Goal: Book appointment/travel/reservation

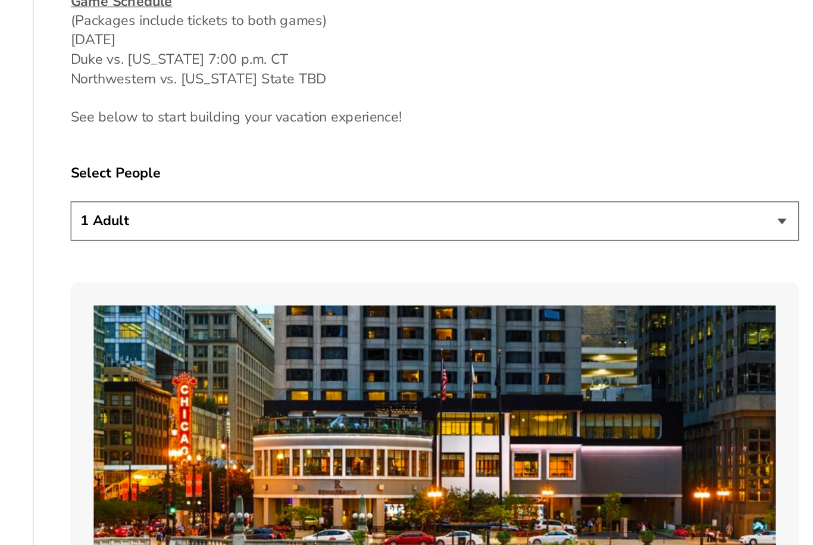
scroll to position [636, 0]
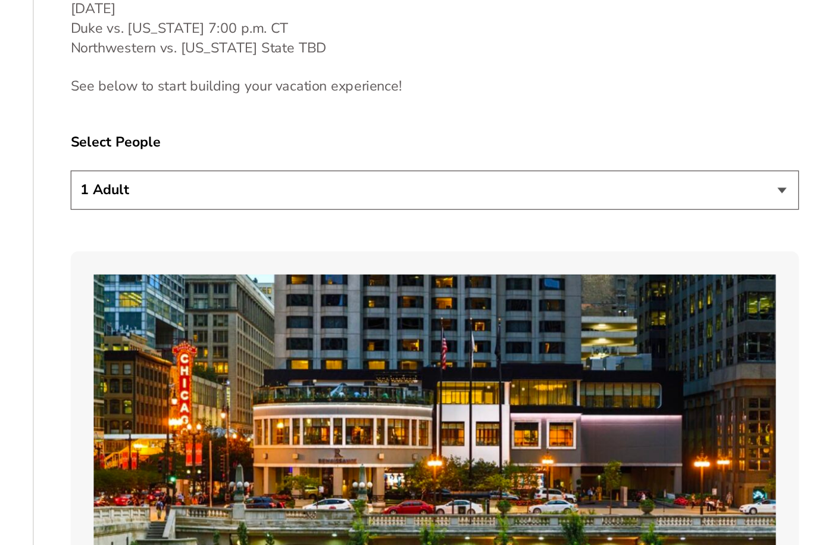
click at [603, 224] on select "1 Adult 2 Adults 3 Adults 4 Adults 2 Adults + 1 Child 2 Adults + 2 Children 2 A…" at bounding box center [406, 239] width 563 height 30
select select "2 Adults"
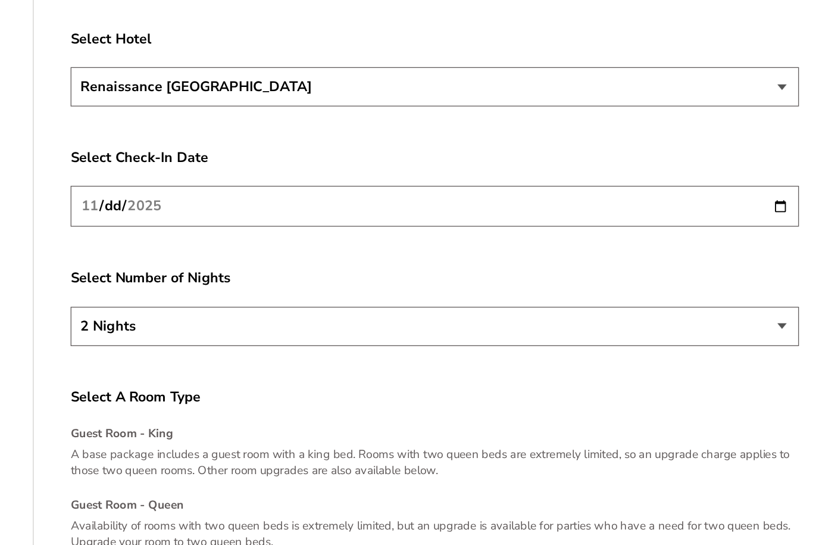
scroll to position [1430, 0]
click at [567, 236] on input "[DATE]" at bounding box center [406, 252] width 563 height 32
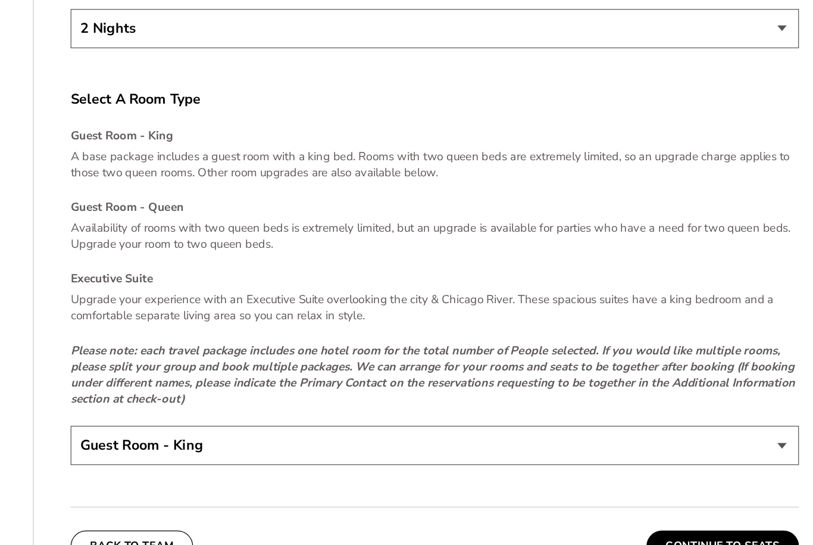
scroll to position [1664, 0]
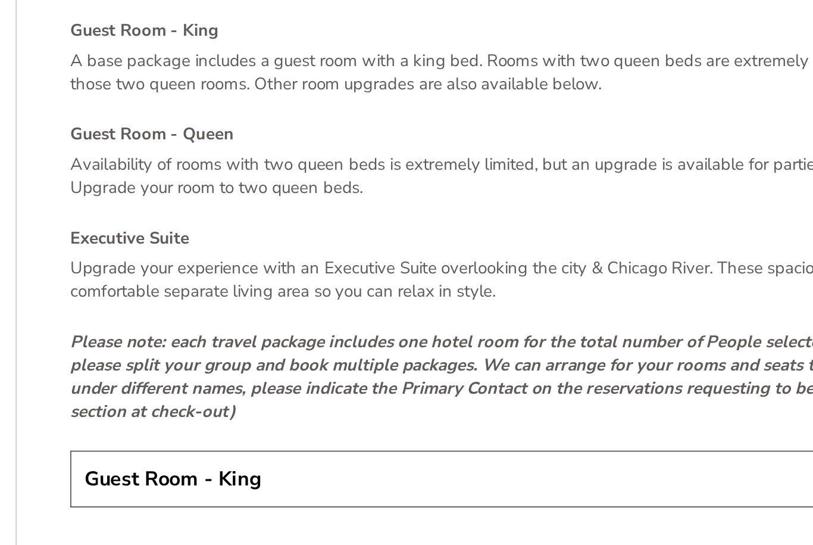
click at [125, 243] on h4 "Guest Room - Queen" at bounding box center [406, 249] width 563 height 12
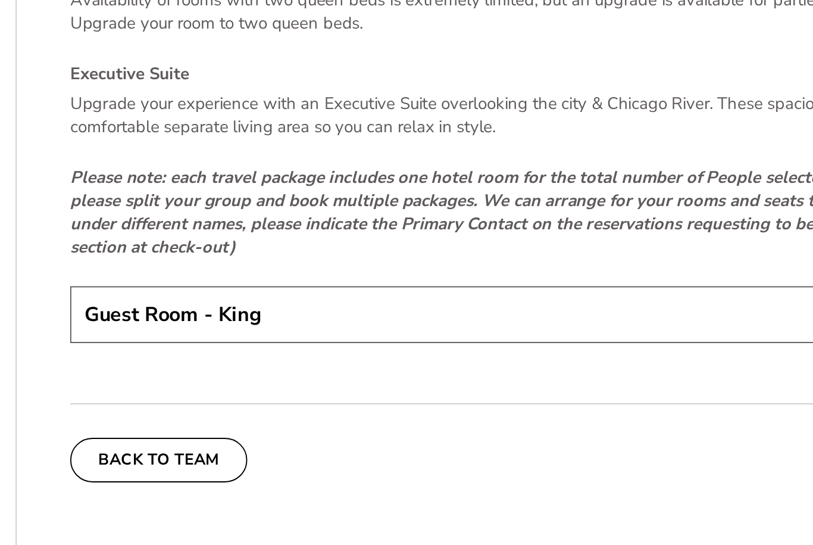
click at [274, 385] on select "Guest Room - King Guest Room - Queen (+$95 per night) Executive Suite (+$315 pe…" at bounding box center [406, 400] width 563 height 30
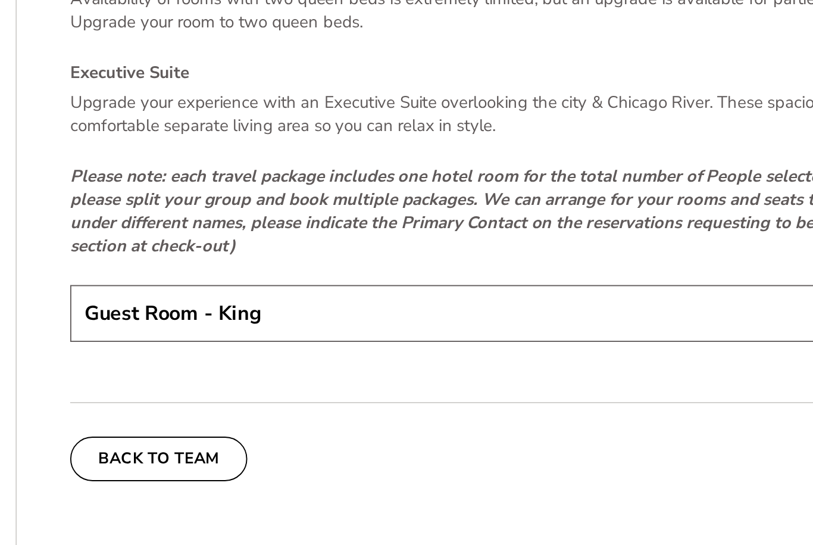
select select "Guest Room - Queen"
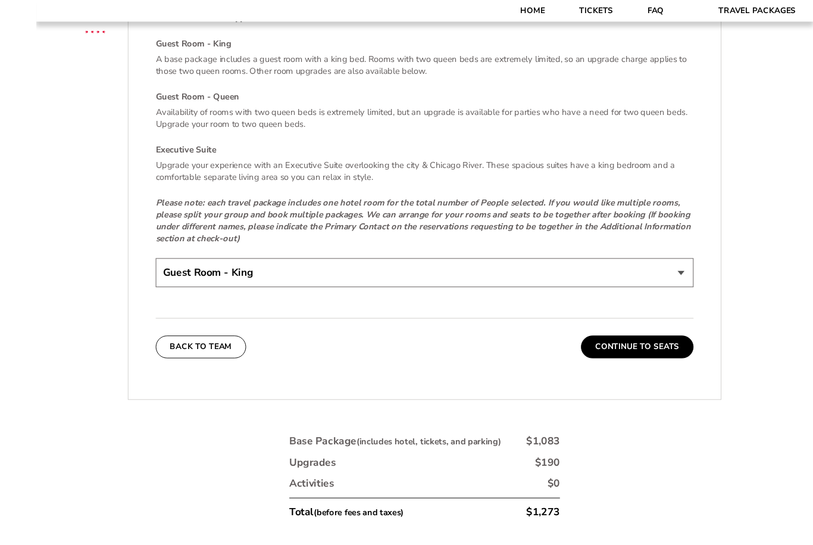
scroll to position [1856, 0]
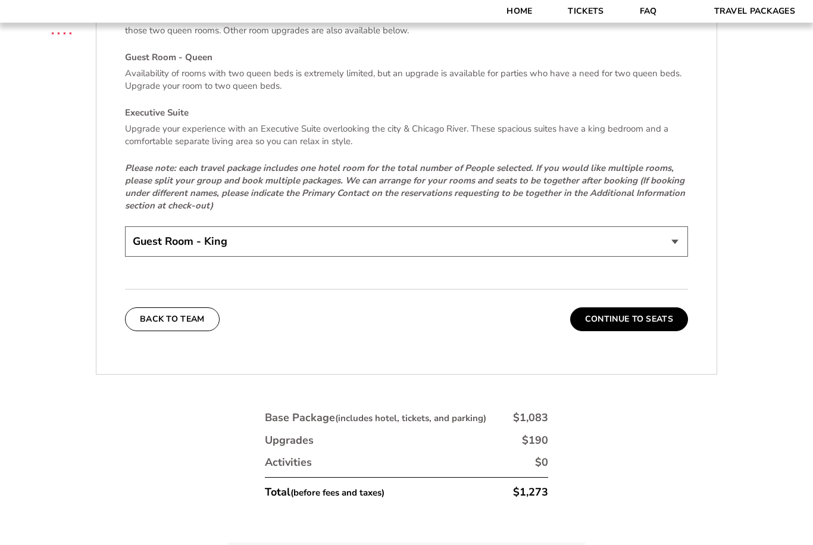
click at [659, 329] on button "Continue To Seats" at bounding box center [629, 319] width 118 height 24
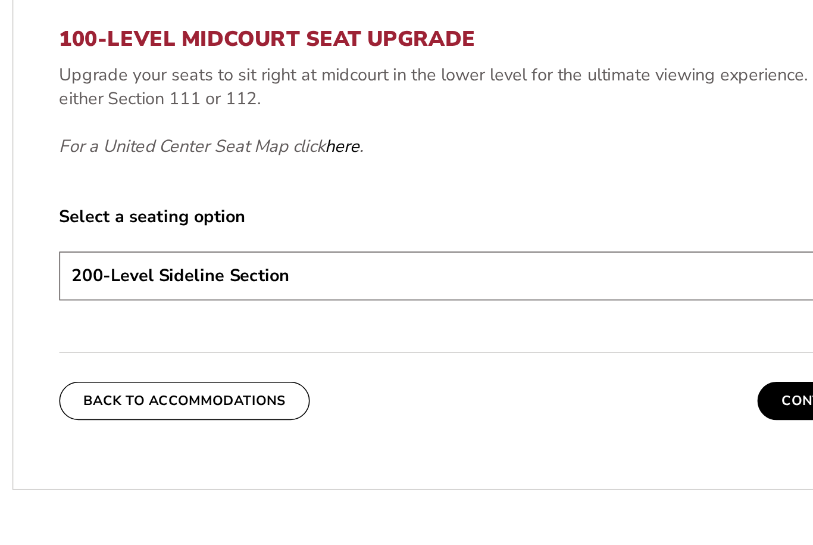
scroll to position [464, 0]
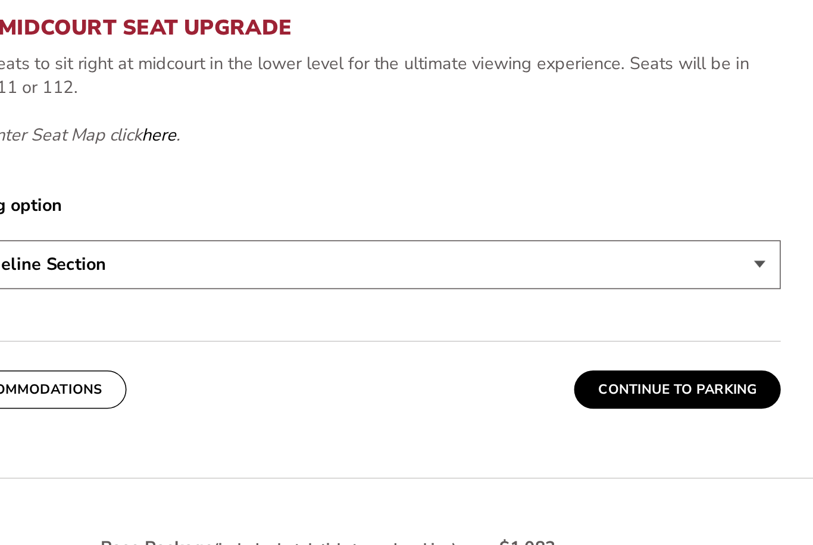
click at [470, 330] on select "200-Level Sideline Section 100-Level Corner Seat Upgrade (+$80 per person) 100-…" at bounding box center [406, 345] width 563 height 30
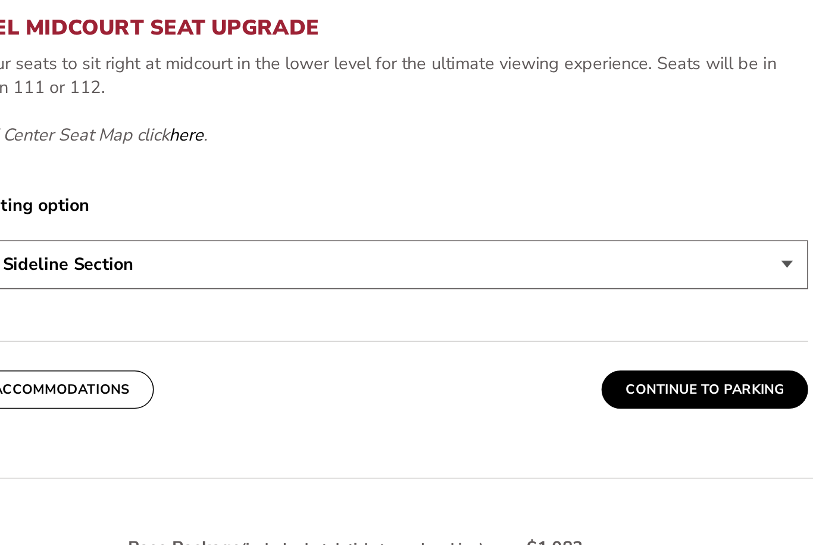
click at [475, 330] on select "200-Level Sideline Section 100-Level Corner Seat Upgrade (+$80 per person) 100-…" at bounding box center [406, 345] width 563 height 30
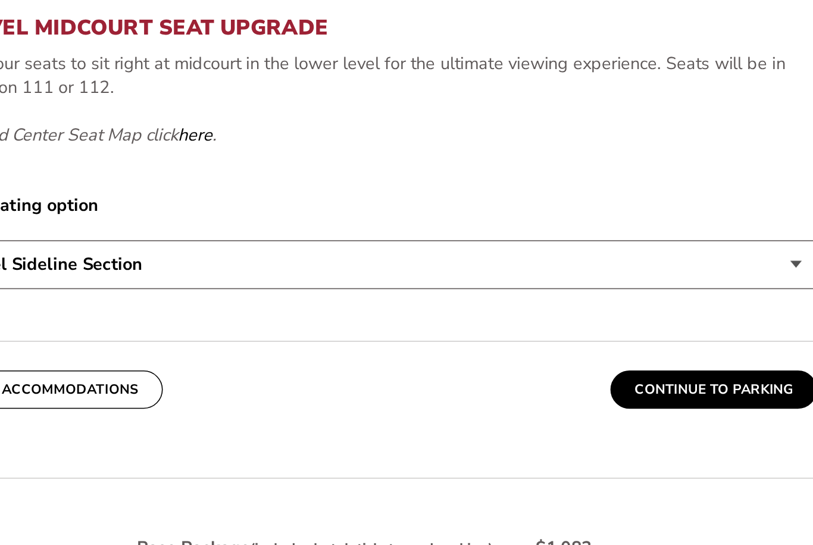
click at [487, 330] on select "200-Level Sideline Section 100-Level Corner Seat Upgrade (+$80 per person) 100-…" at bounding box center [406, 345] width 563 height 30
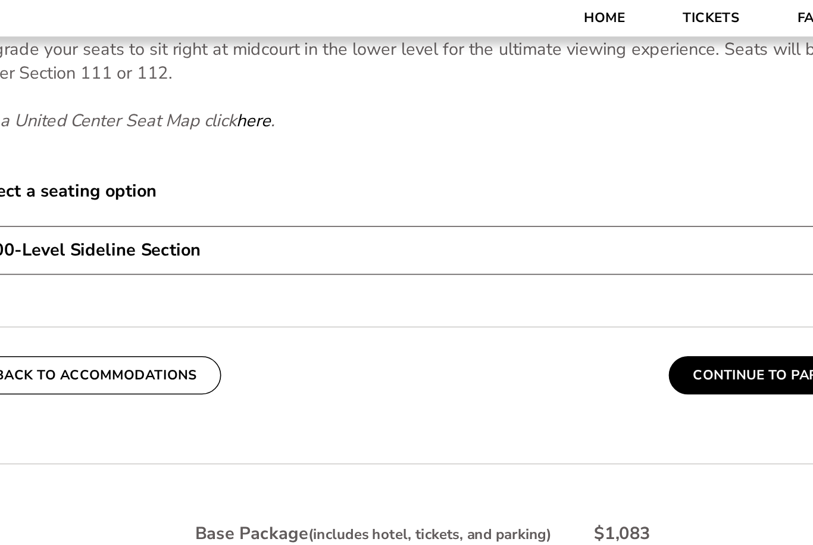
scroll to position [648, 0]
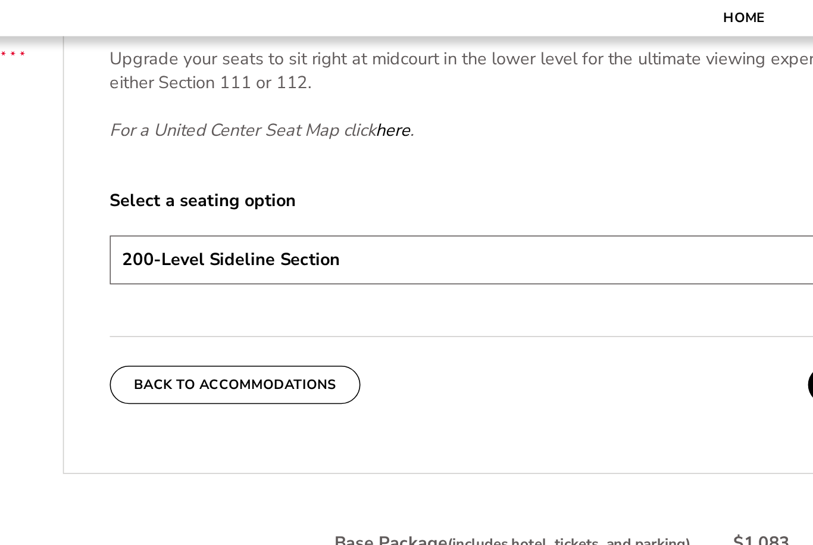
click at [432, 177] on select "200-Level Sideline Section 100-Level Corner Seat Upgrade (+$80 per person) 100-…" at bounding box center [406, 161] width 563 height 30
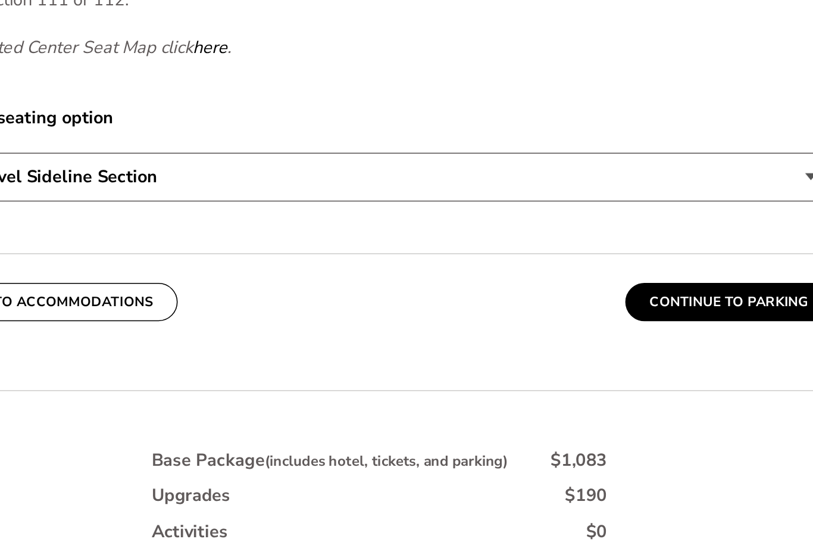
click at [560, 227] on button "Continue To Parking" at bounding box center [624, 239] width 129 height 24
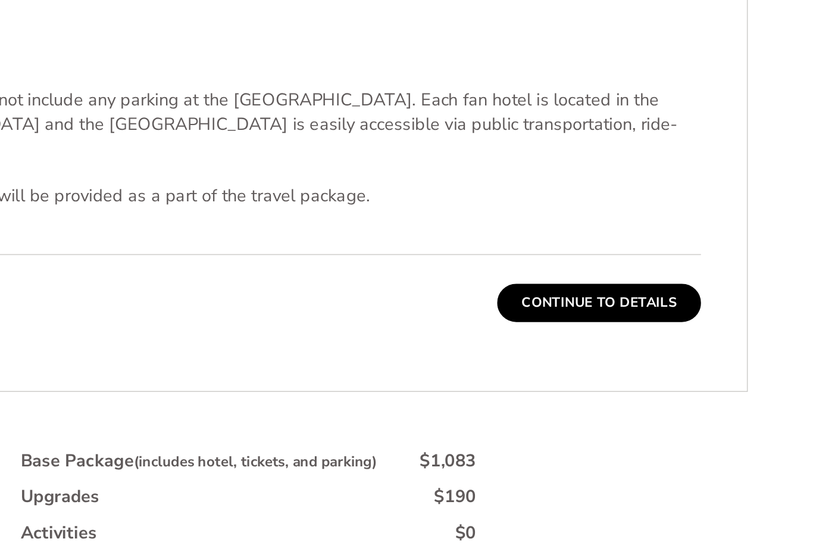
scroll to position [287, 0]
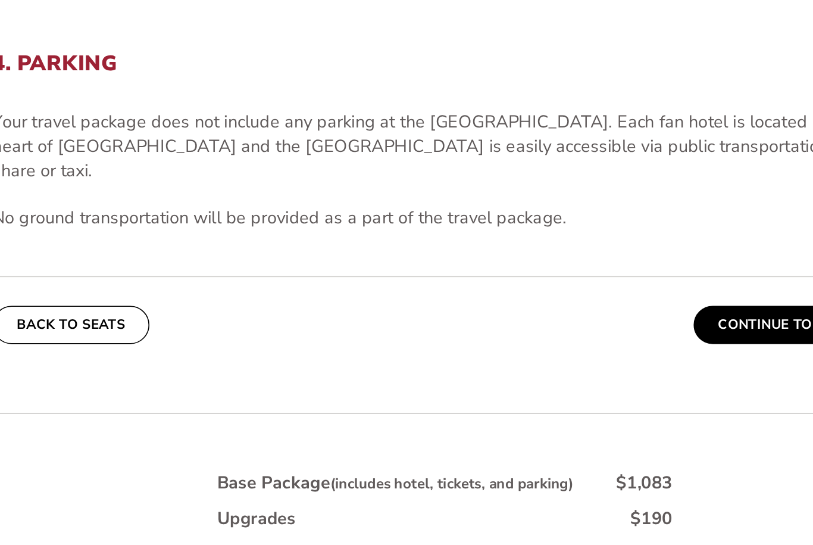
click at [561, 354] on button "Continue To Details" at bounding box center [624, 366] width 127 height 24
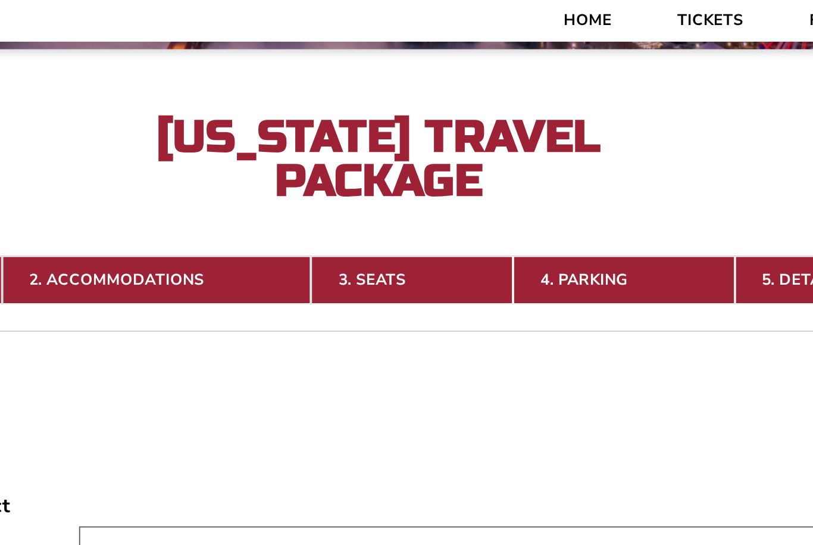
scroll to position [248, 0]
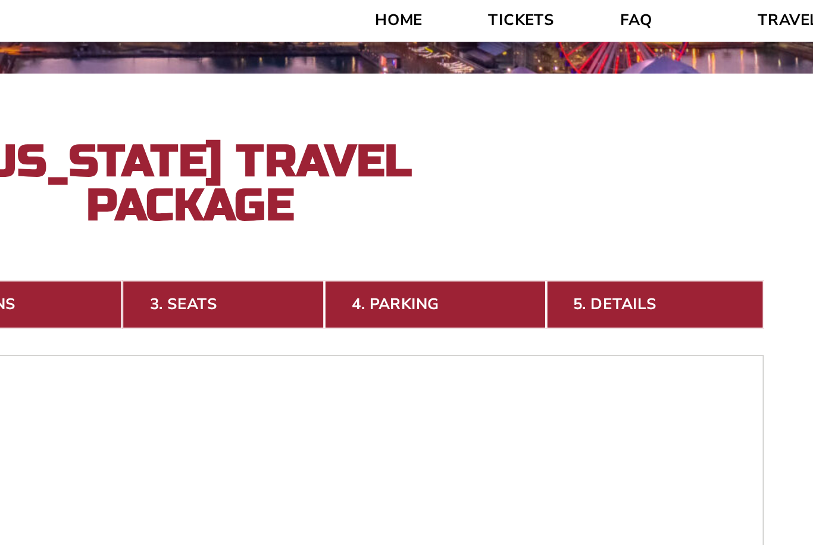
click at [370, 178] on link "3. Seats" at bounding box center [425, 165] width 110 height 26
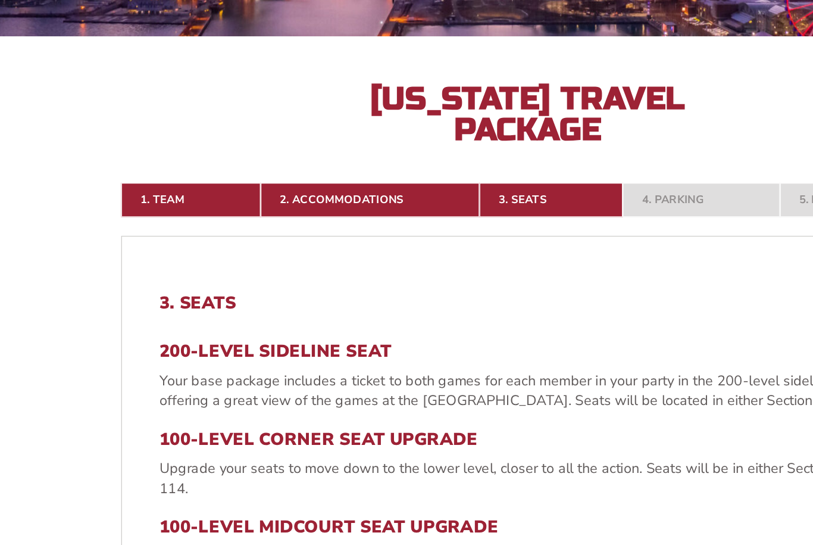
scroll to position [193, 0]
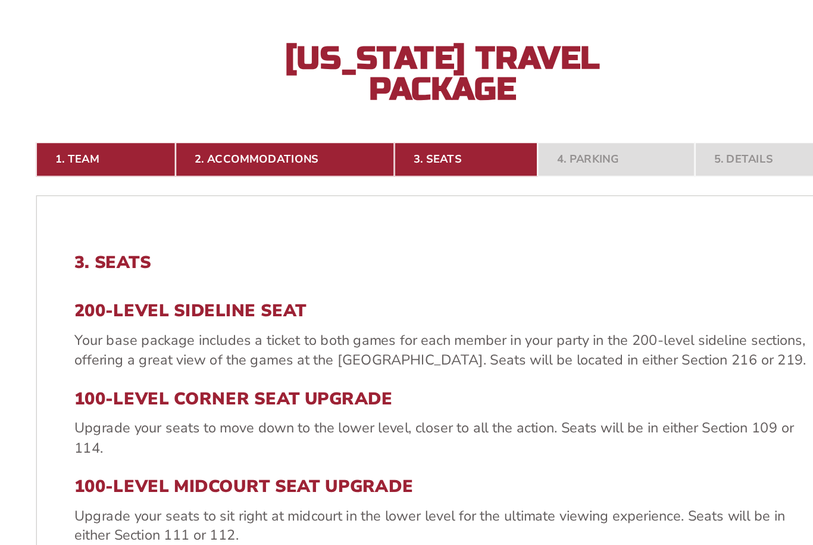
click at [202, 207] on link "2. Accommodations" at bounding box center [286, 220] width 168 height 26
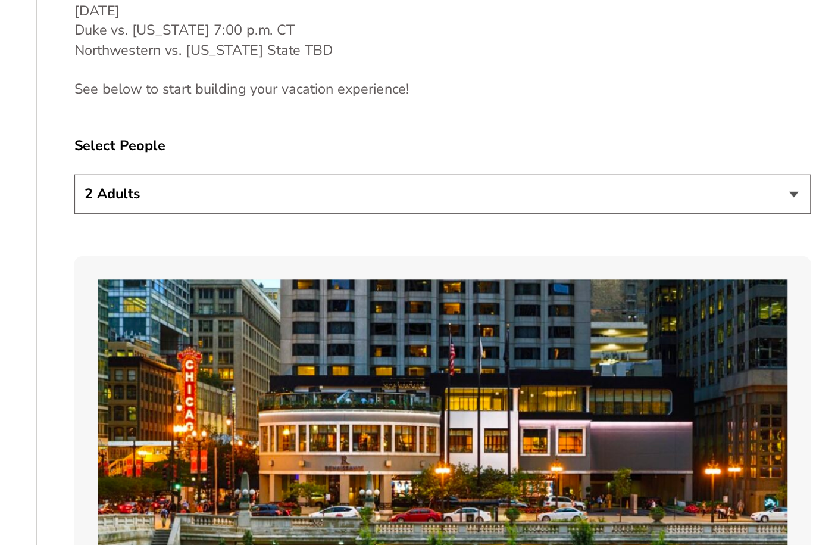
click at [601, 232] on select "1 Adult 2 Adults 3 Adults 4 Adults 2 Adults + 1 Child 2 Adults + 2 Children 2 A…" at bounding box center [406, 247] width 563 height 30
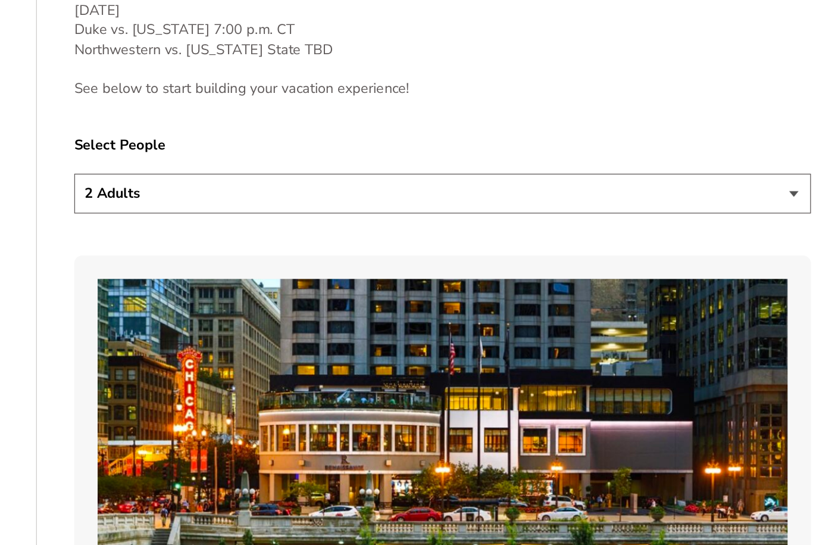
select select "3 Adults"
click at [508, 202] on label "Select People" at bounding box center [406, 209] width 563 height 15
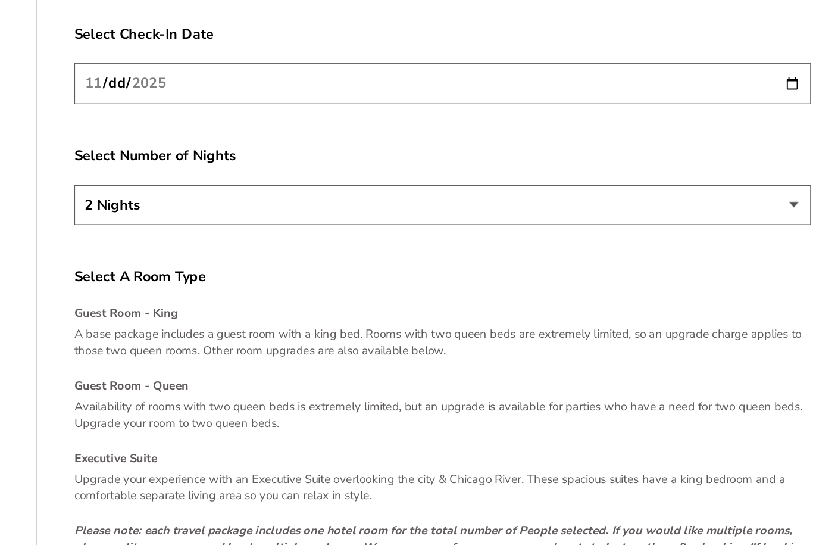
click at [600, 240] on select "2 Nights 3 Nights 4 Nights" at bounding box center [406, 255] width 563 height 30
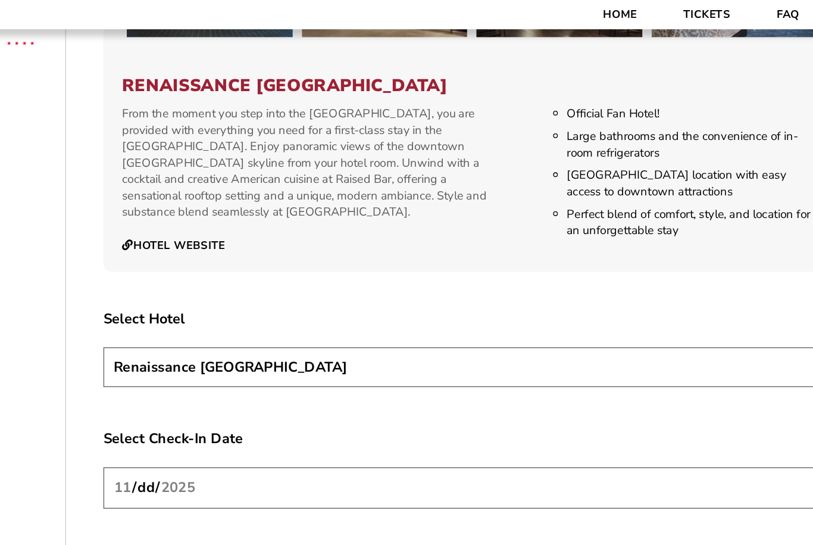
scroll to position [1260, 0]
